Goal: Information Seeking & Learning: Learn about a topic

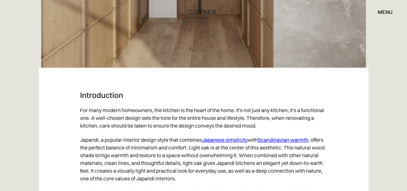
scroll to position [324, 0]
click at [208, 145] on p "Japandi, a popular interior design style that combines Japanese simplicity with…" at bounding box center [203, 158] width 247 height 53
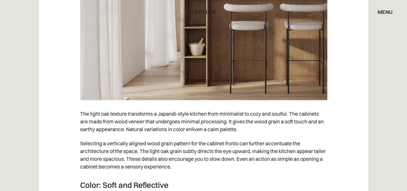
scroll to position [1019, 0]
click at [208, 145] on p "Selecting a vertically aligned wood grain pattern for the cabinet fronts can fu…" at bounding box center [203, 154] width 247 height 37
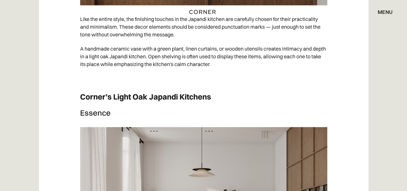
scroll to position [3178, 0]
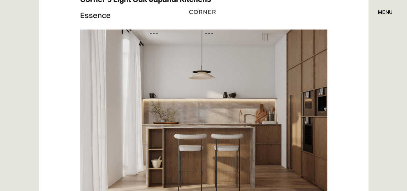
click at [208, 106] on img at bounding box center [203, 117] width 247 height 174
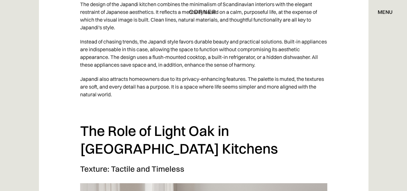
scroll to position [704, 0]
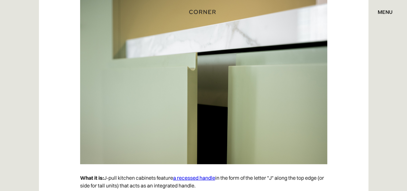
scroll to position [852, 0]
